Goal: Task Accomplishment & Management: Manage account settings

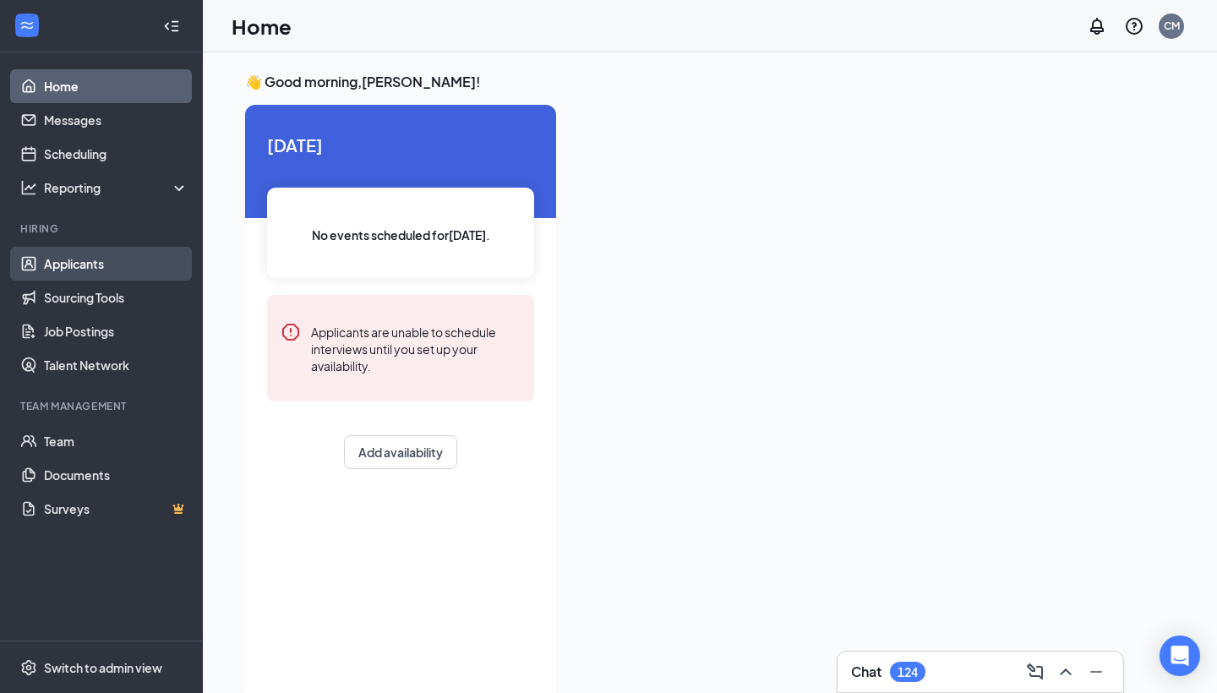
click at [129, 251] on link "Applicants" at bounding box center [116, 264] width 144 height 34
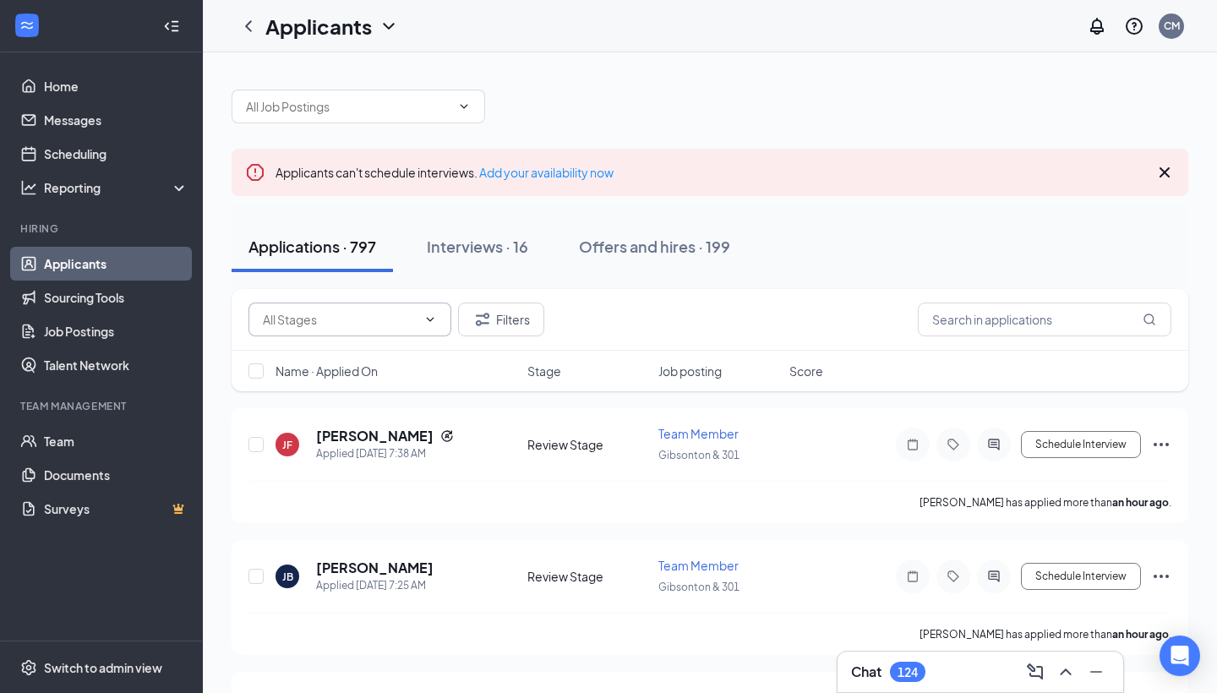
click at [384, 309] on span at bounding box center [349, 319] width 203 height 34
click at [386, 319] on input "text" at bounding box center [340, 319] width 154 height 19
click at [929, 321] on input "text" at bounding box center [1043, 319] width 253 height 34
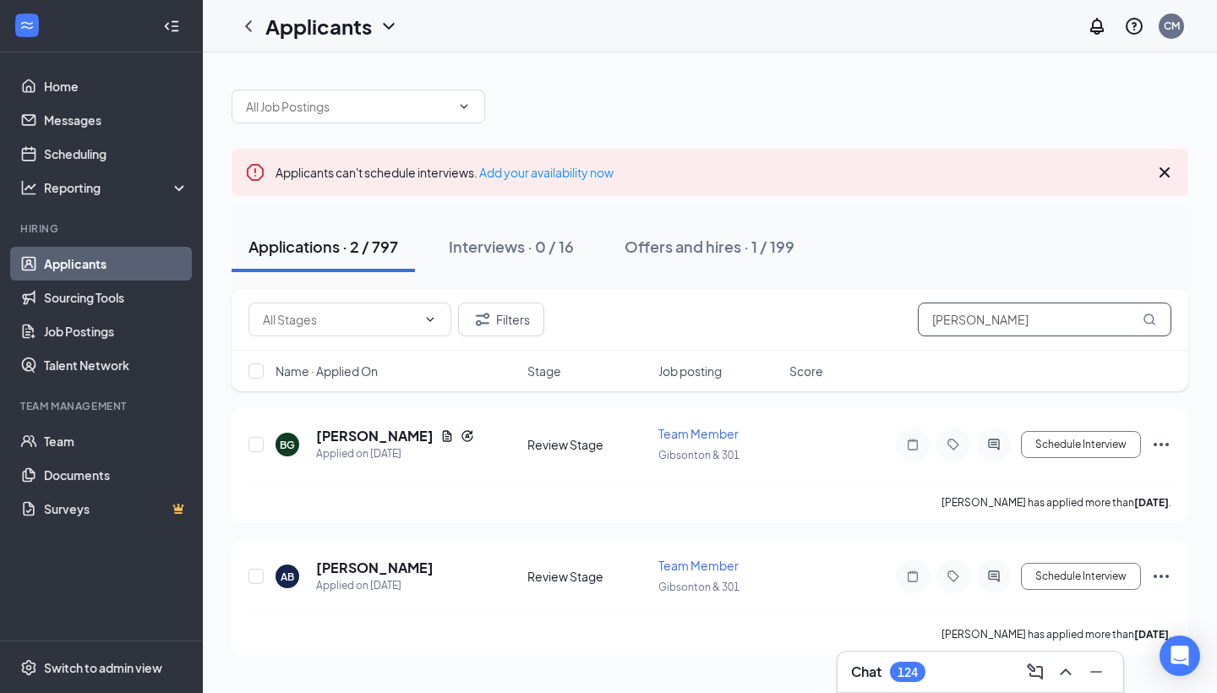
scroll to position [1, 0]
type input "Bryan"
click at [389, 432] on h5 "Brayn Guerrero" at bounding box center [374, 436] width 117 height 19
